Goal: Navigation & Orientation: Understand site structure

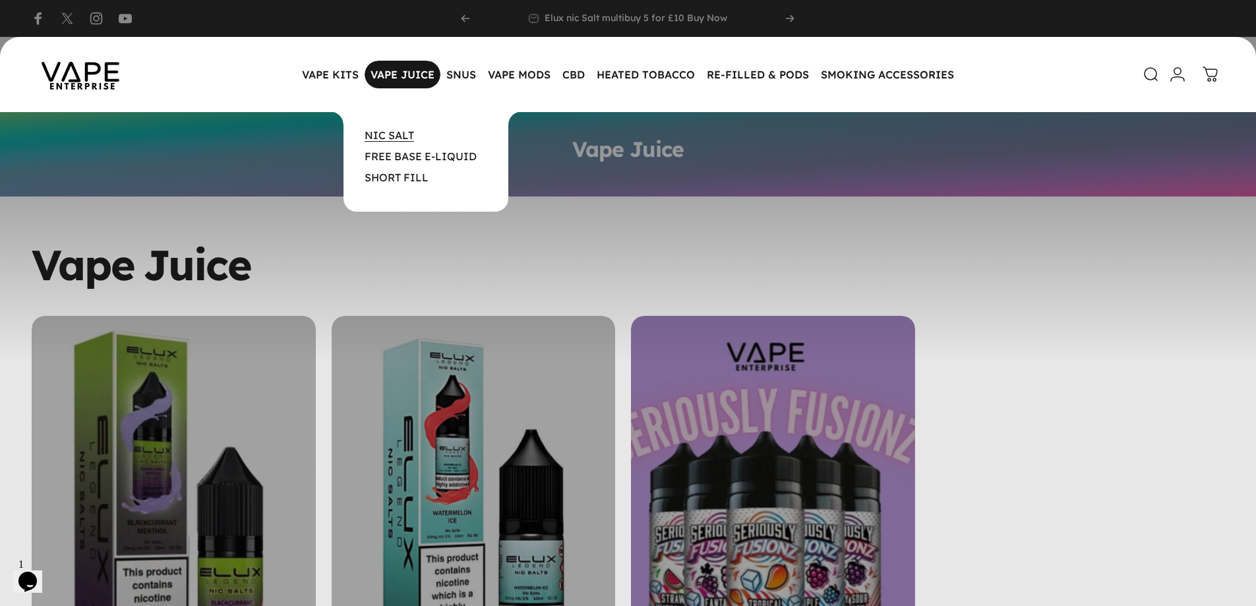
click at [394, 136] on link "NIC SALT" at bounding box center [389, 135] width 49 height 13
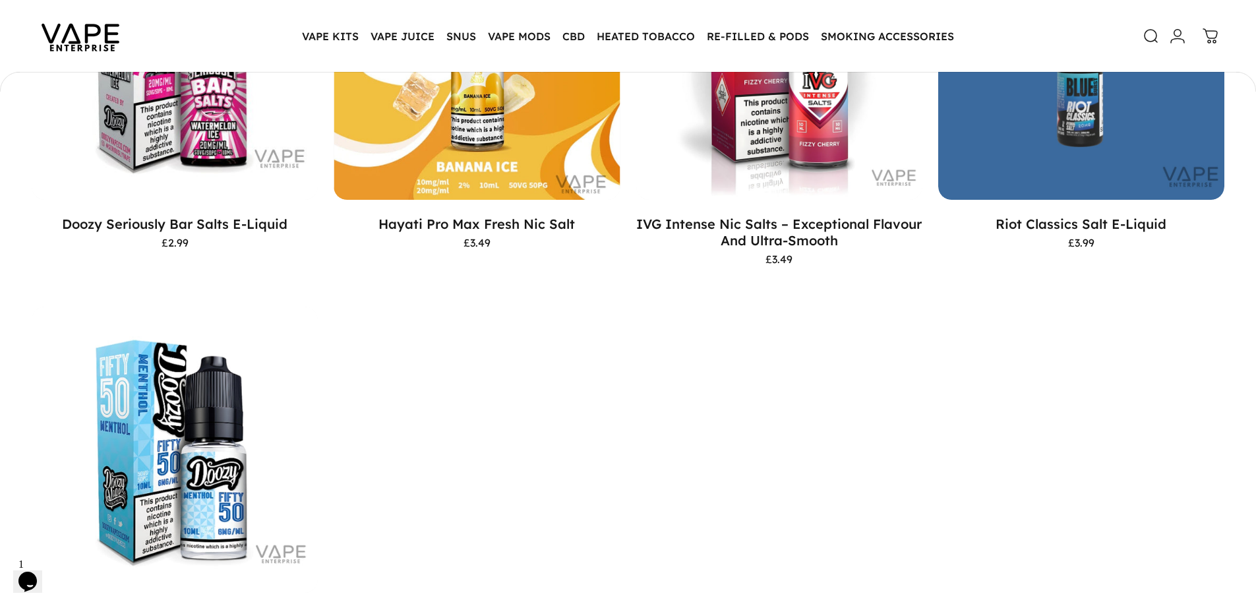
scroll to position [260, 0]
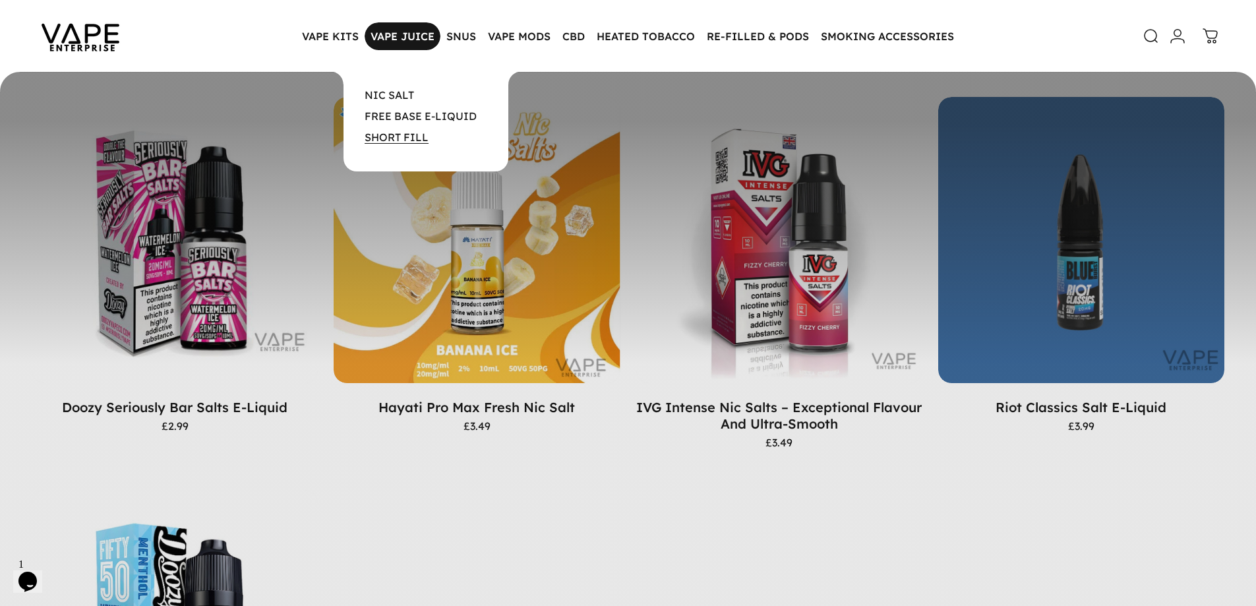
click at [392, 138] on link "SHORT FILL" at bounding box center [397, 137] width 64 height 13
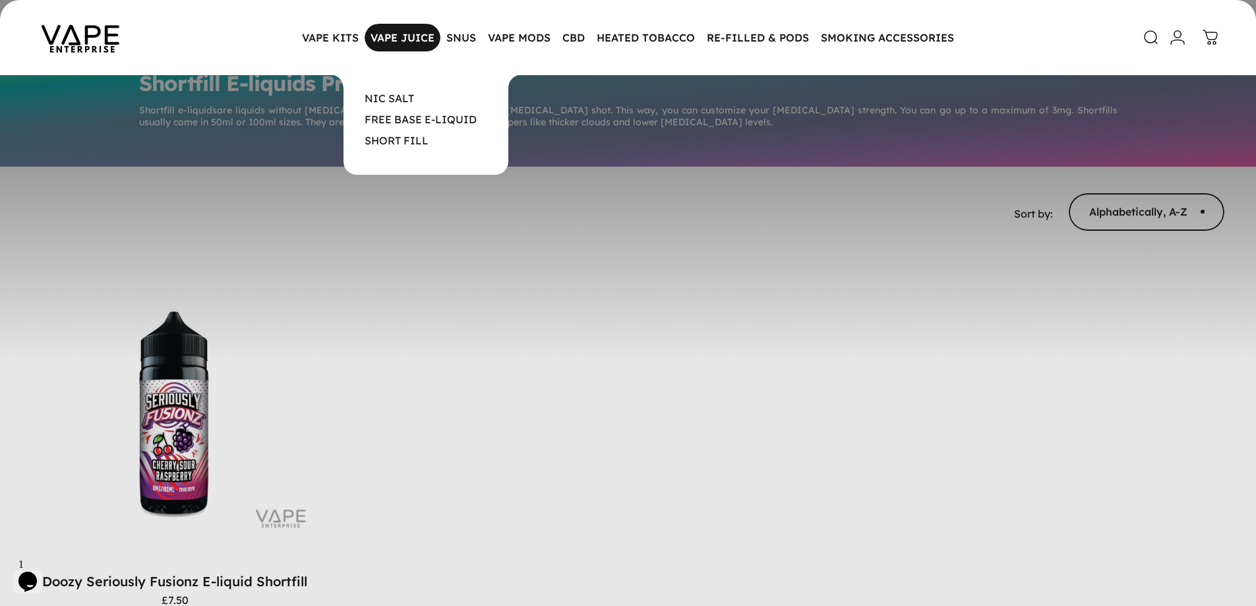
click at [417, 98] on p "NIC SALT" at bounding box center [426, 98] width 165 height 16
click at [400, 96] on link "NIC SALT" at bounding box center [389, 98] width 49 height 13
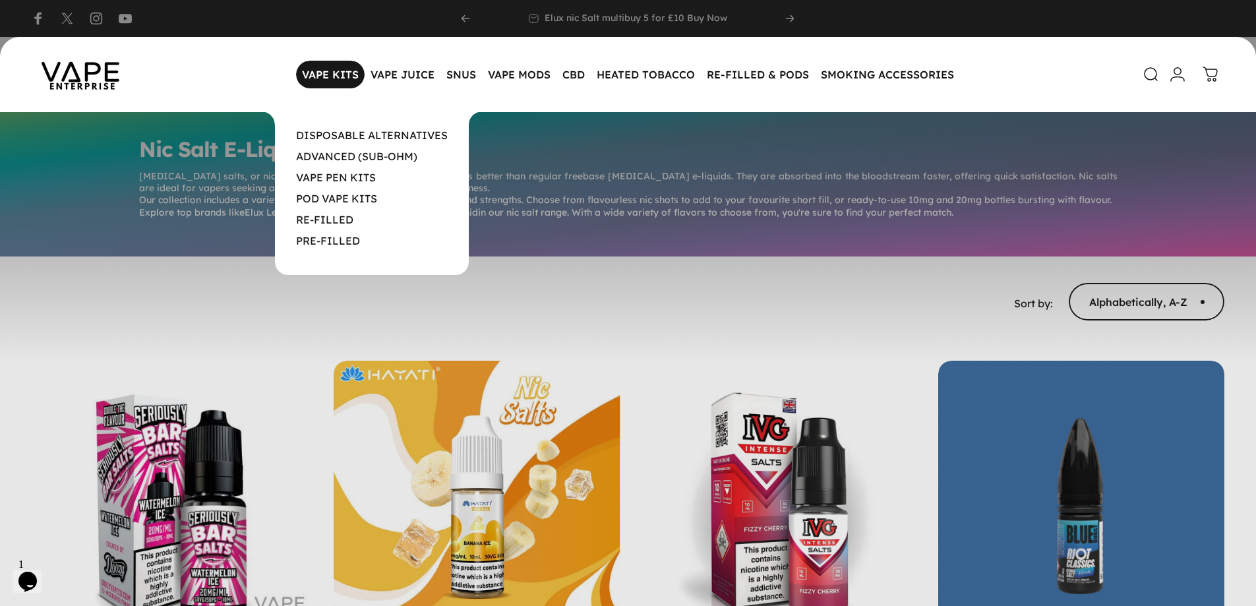
click at [322, 67] on magnet-element "VAPE KITS VAPE KITS" at bounding box center [330, 75] width 69 height 28
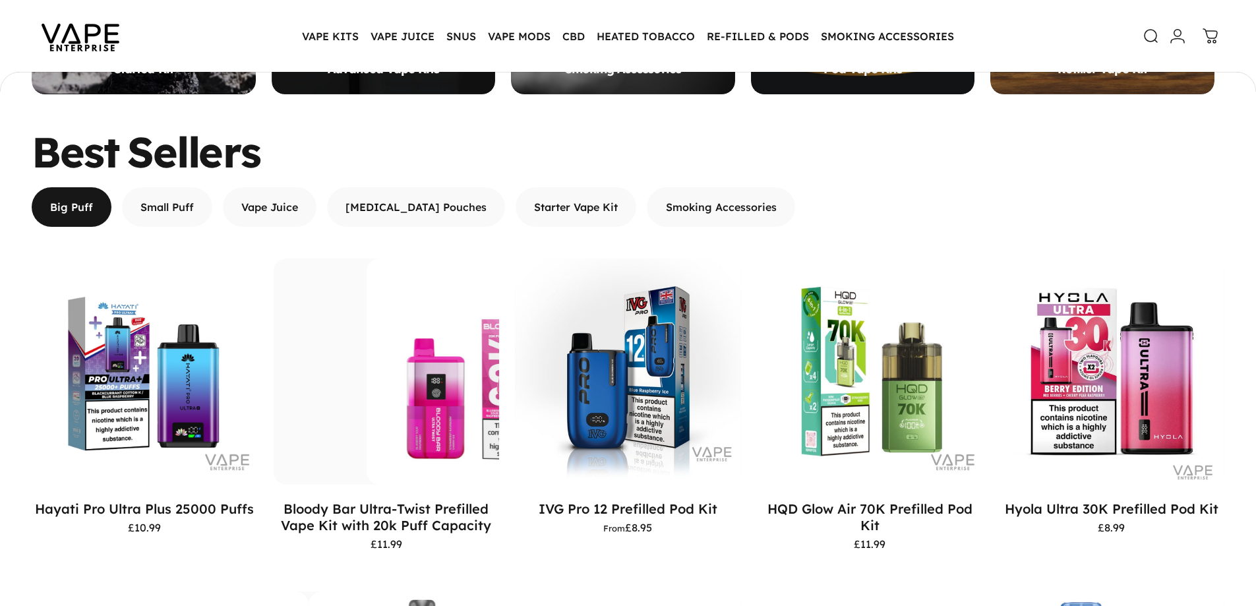
scroll to position [392, 0]
